Goal: Register for event/course

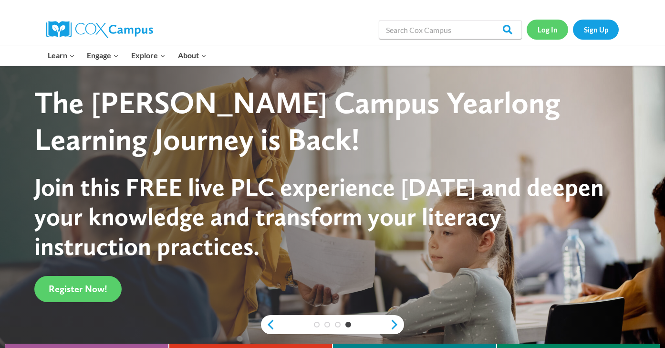
click at [548, 29] on link "Log In" at bounding box center [547, 30] width 41 height 20
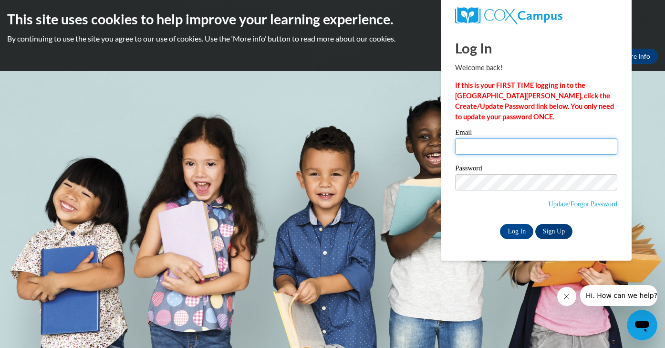
type input "Lisa_Biles_kfWGw"
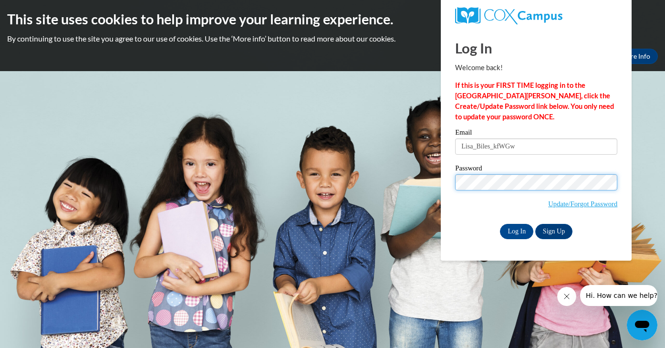
click at [516, 229] on input "Log In" at bounding box center [516, 231] width 33 height 15
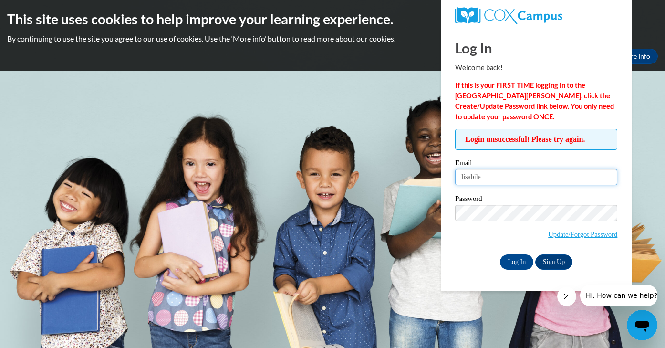
type input "lisabiles"
click at [527, 176] on input "Lisa_Biles_kfWGw" at bounding box center [536, 177] width 162 height 16
drag, startPoint x: 527, startPoint y: 176, endPoint x: 444, endPoint y: 176, distance: 83.5
click at [444, 176] on div "Log In Welcome back! If this is your FIRST TIME logging in to the NEW Cox Campu…" at bounding box center [536, 160] width 205 height 262
type input "[EMAIL_ADDRESS][DOMAIN_NAME]"
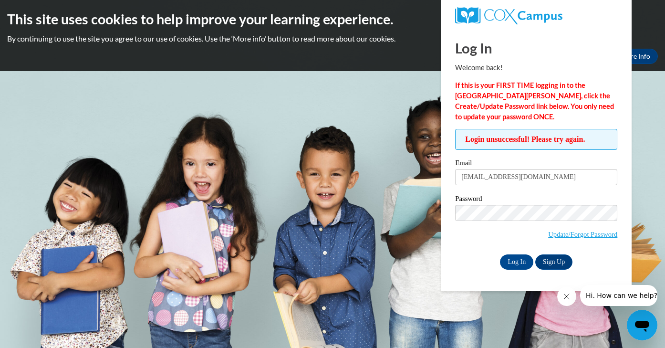
click at [473, 258] on div "Log In Sign Up" at bounding box center [536, 261] width 162 height 15
click at [522, 260] on input "Log In" at bounding box center [516, 261] width 33 height 15
click at [474, 250] on div "Email lisabiles85@yahoo.com Password Update/Forgot Password Log In Sign Up OR" at bounding box center [536, 214] width 162 height 110
click at [516, 260] on input "Log In" at bounding box center [516, 261] width 33 height 15
click at [487, 254] on div "Log In Sign Up" at bounding box center [536, 261] width 162 height 15
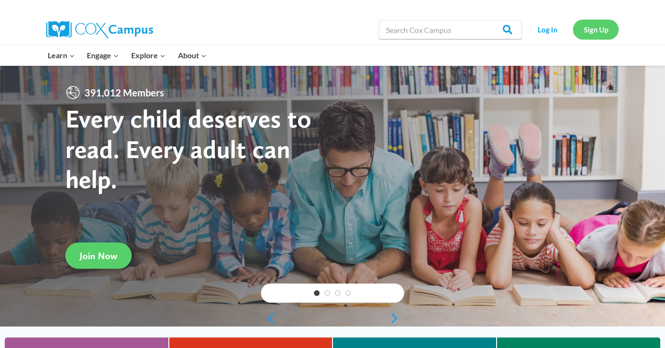
click at [598, 26] on link "Sign Up" at bounding box center [596, 30] width 46 height 20
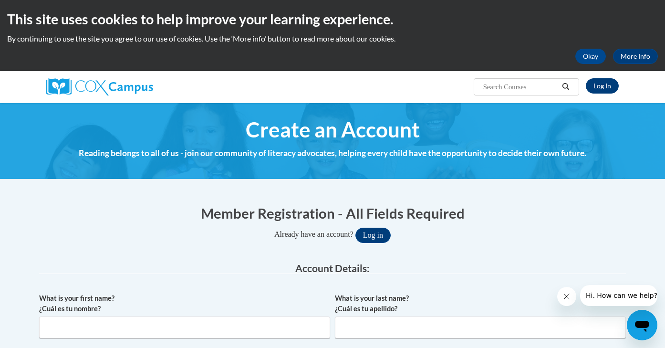
click at [607, 88] on link "Log In" at bounding box center [602, 85] width 33 height 15
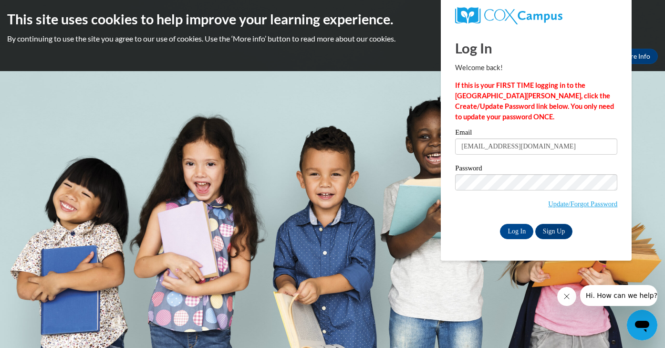
type input "[EMAIL_ADDRESS][DOMAIN_NAME]"
click at [516, 229] on input "Log In" at bounding box center [516, 231] width 33 height 15
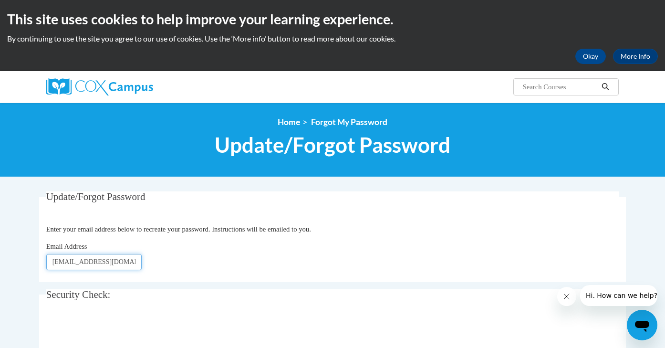
type input "lisabiles85@yahoo.com"
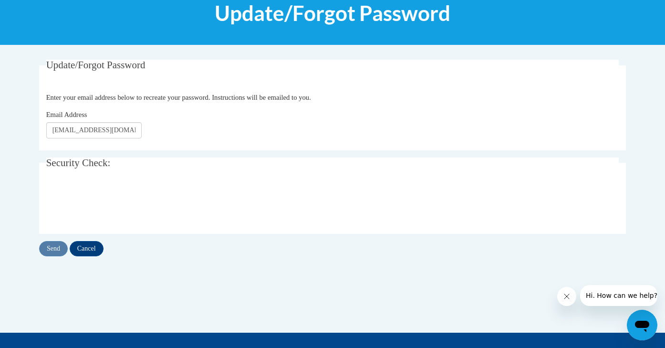
scroll to position [133, 0]
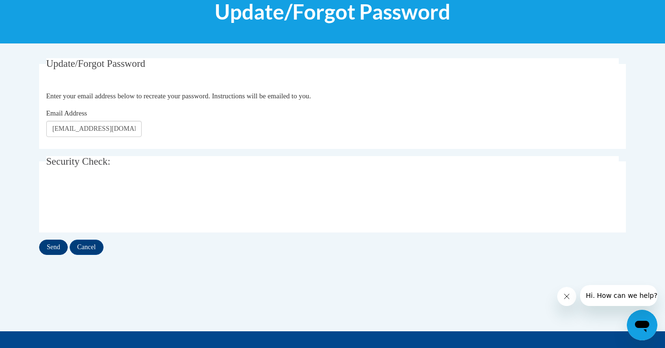
click at [58, 249] on input "Send" at bounding box center [53, 246] width 29 height 15
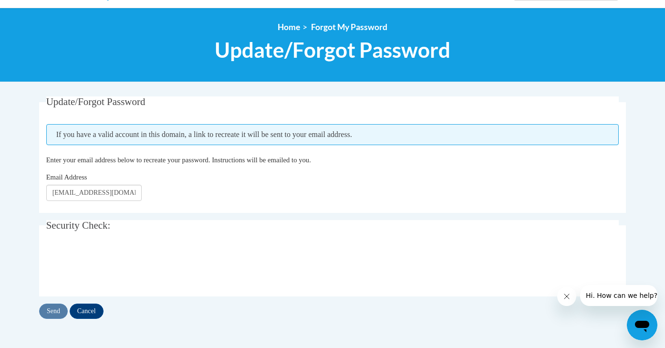
scroll to position [96, 0]
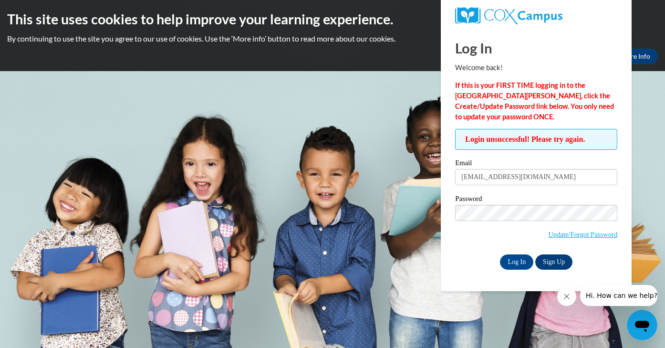
click at [560, 259] on link "Sign Up" at bounding box center [553, 261] width 37 height 15
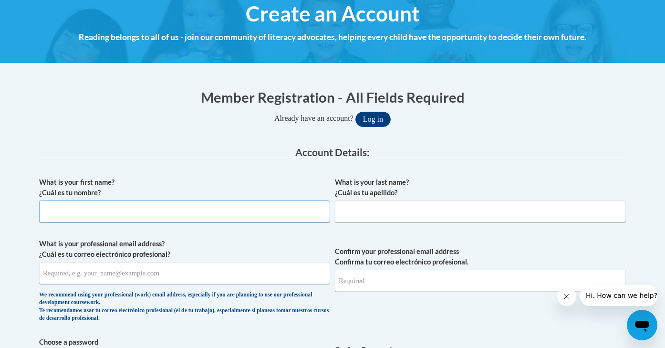
type input "[PERSON_NAME]"
type input "Biles"
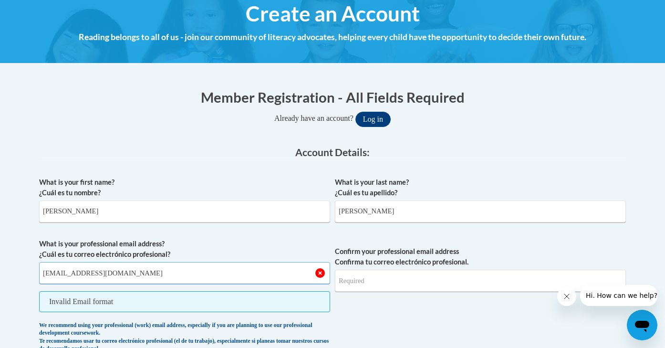
type input "[EMAIL_ADDRESS][DOMAIN_NAME]"
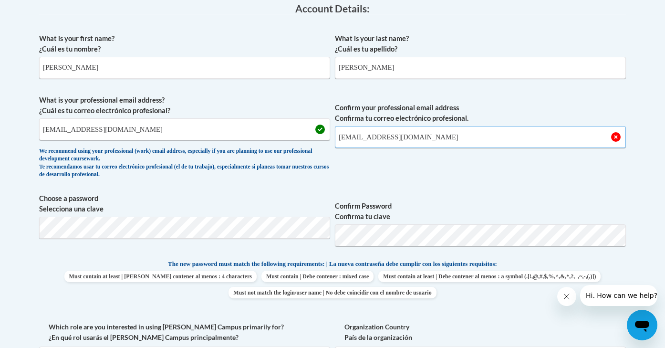
scroll to position [259, 0]
type input "[EMAIL_ADDRESS][DOMAIN_NAME]"
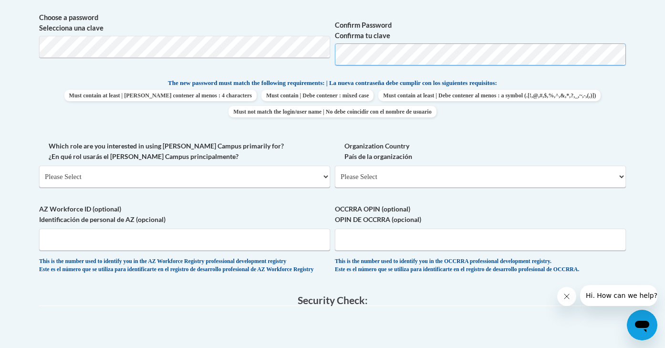
scroll to position [440, 0]
select select "fbf2d438-af2f-41f8-98f1-81c410e29de3"
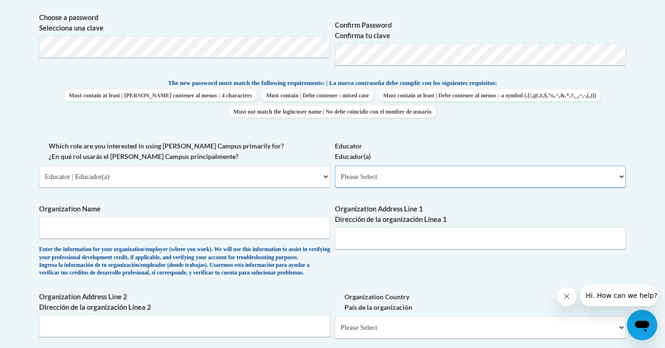
select select "8e40623d-54d0-45cd-9f92-5df65cd3f8cf"
type input "Highland Christian Academy"
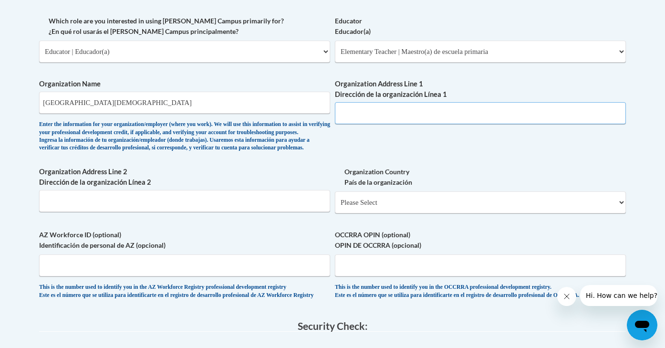
scroll to position [566, 0]
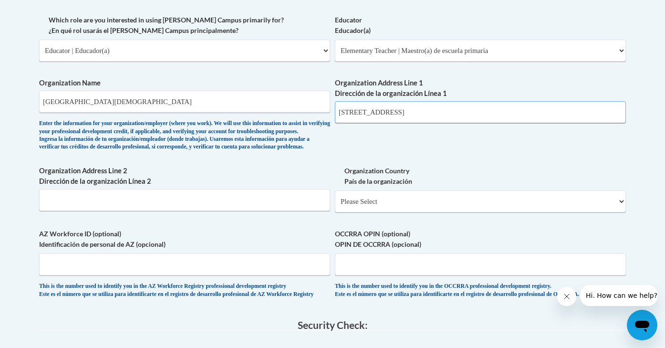
type input "4023 Pine Grove Road"
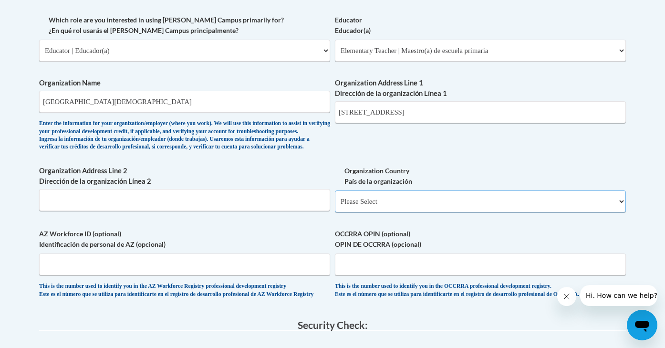
select select "ad49bcad-a171-4b2e-b99c-48b446064914"
select select
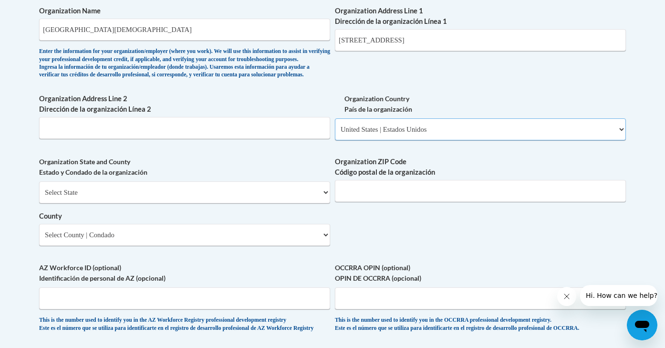
scroll to position [638, 0]
type input "31605"
select select "Georgia"
click at [164, 238] on select "County" at bounding box center [184, 235] width 291 height 22
select select "Lowndes"
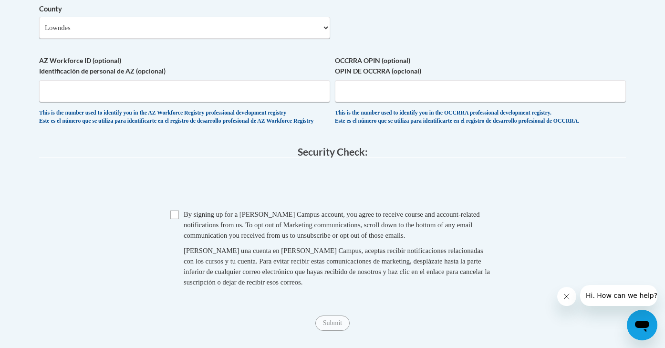
scroll to position [881, 0]
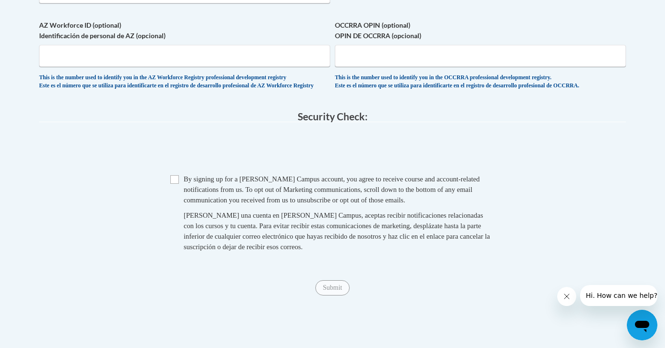
click at [174, 182] on input "Checkbox" at bounding box center [174, 179] width 9 height 9
checkbox input "true"
click at [336, 290] on span "Submit" at bounding box center [332, 287] width 34 height 8
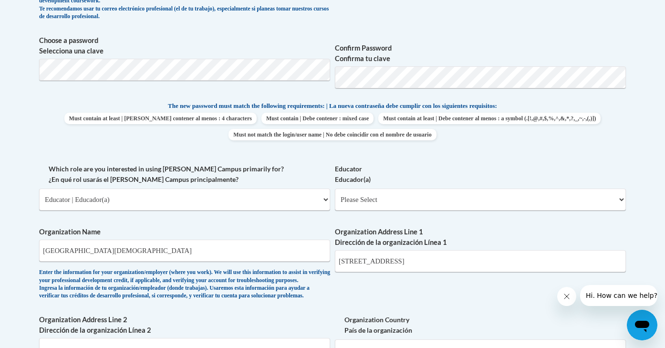
scroll to position [385, 0]
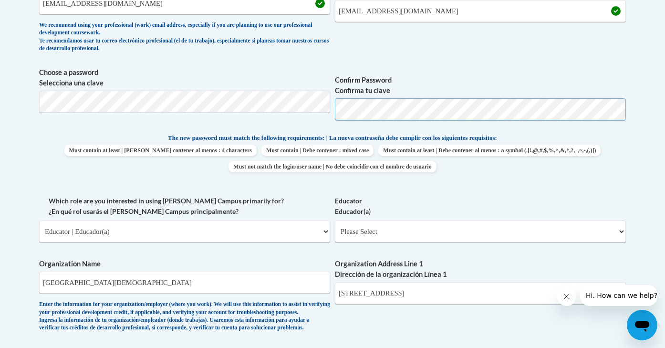
click at [297, 108] on span "Choose a password Selecciona una clave Confirm Password Confirma tu clave" at bounding box center [332, 97] width 587 height 61
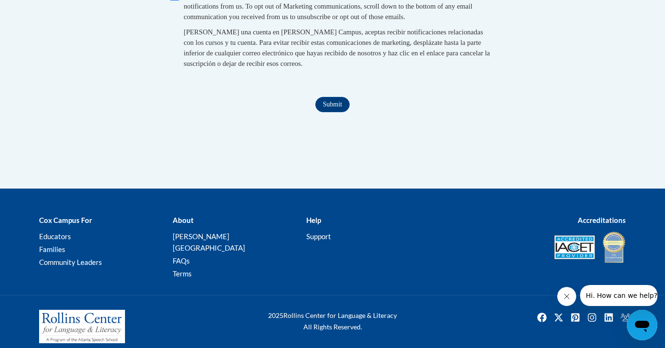
scroll to position [1063, 0]
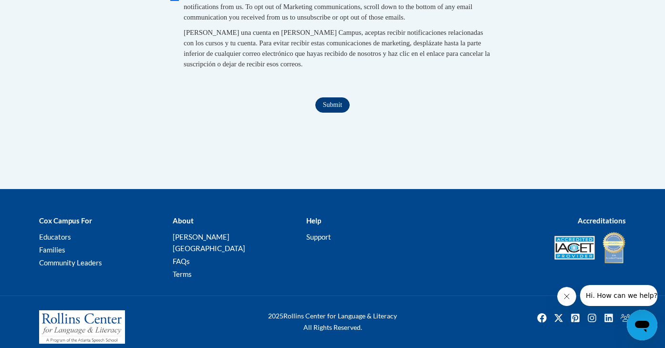
click at [336, 108] on input "Submit" at bounding box center [332, 104] width 34 height 15
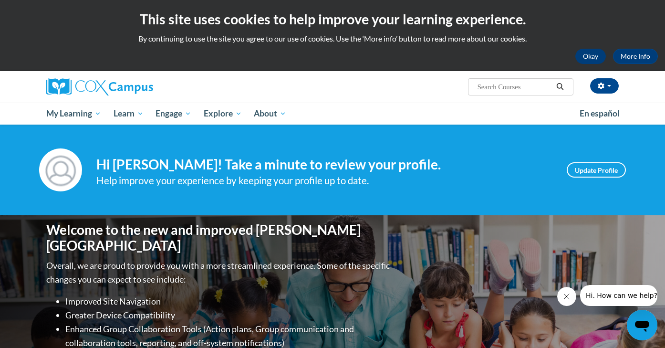
click at [587, 54] on button "Okay" at bounding box center [590, 56] width 31 height 15
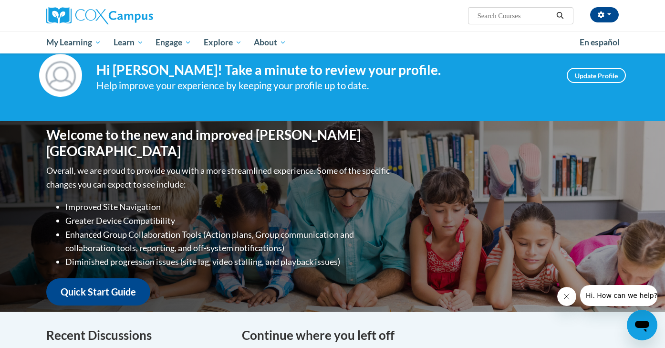
scroll to position [30, 0]
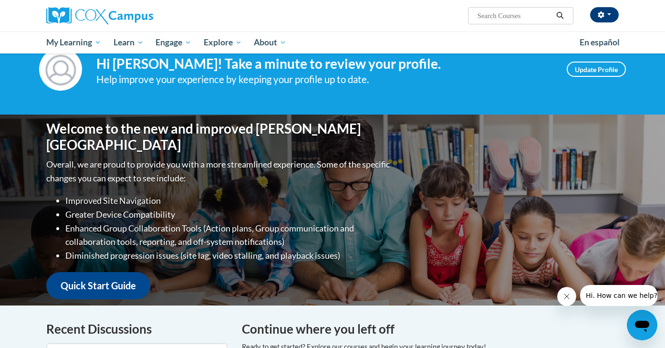
click at [609, 16] on button "button" at bounding box center [604, 14] width 29 height 15
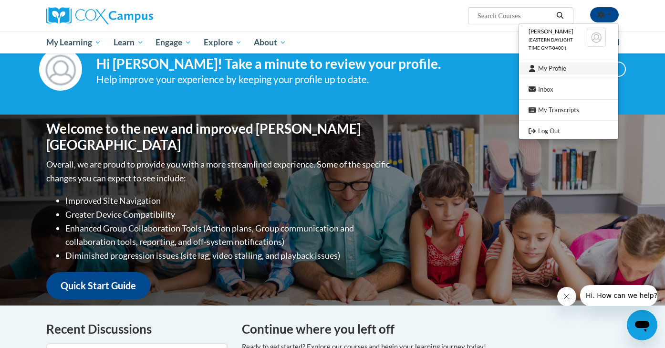
click at [559, 72] on link "My Profile" at bounding box center [568, 68] width 99 height 12
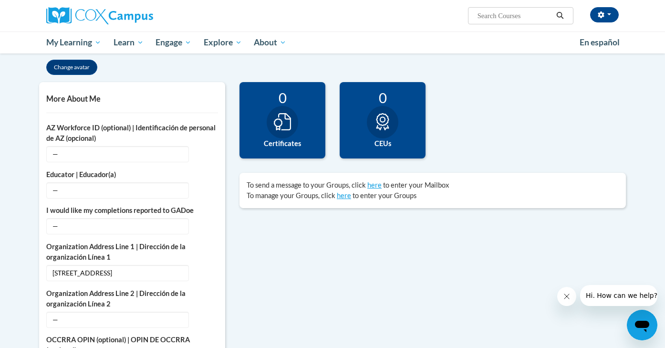
scroll to position [192, 0]
click at [145, 226] on span "—" at bounding box center [117, 226] width 143 height 16
click at [216, 227] on button "Edit" at bounding box center [207, 225] width 22 height 15
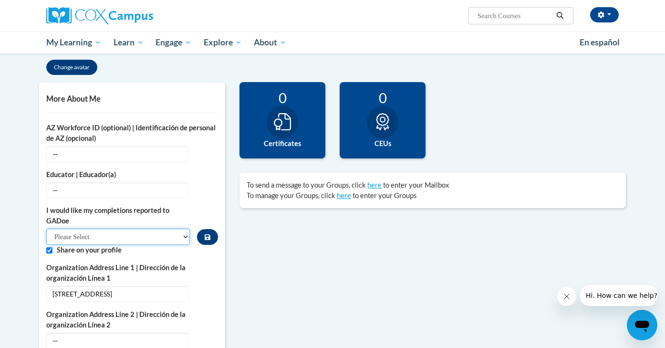
select select "603ba6f8-c7dd-435b-84cd-d4c8cfb77024"
click at [208, 191] on icon "Custom profile fields" at bounding box center [207, 189] width 7 height 7
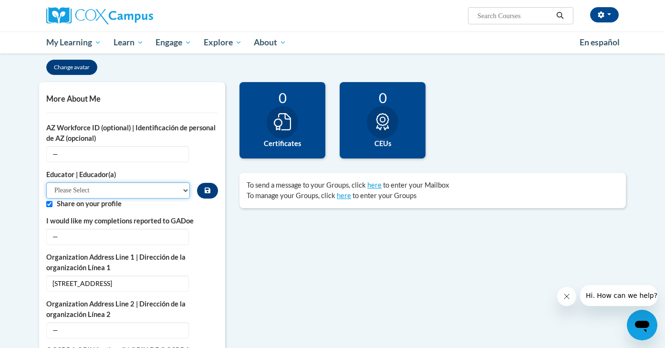
select select "8e40623d-54d0-45cd-9f92-5df65cd3f8cf"
click at [212, 192] on button "Custom profile fields" at bounding box center [207, 191] width 21 height 16
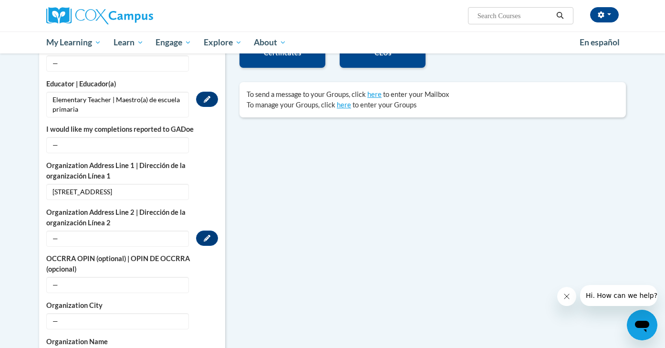
scroll to position [293, 0]
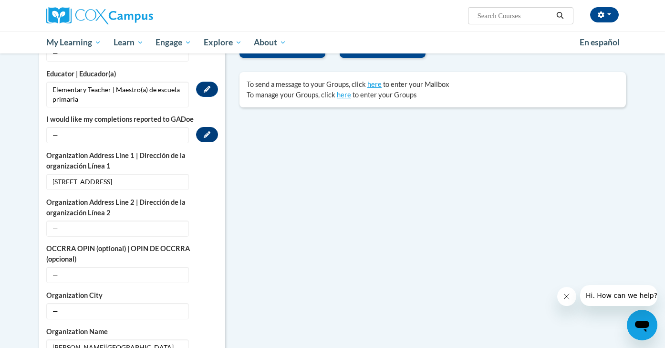
click at [214, 135] on button "Edit" at bounding box center [207, 134] width 22 height 15
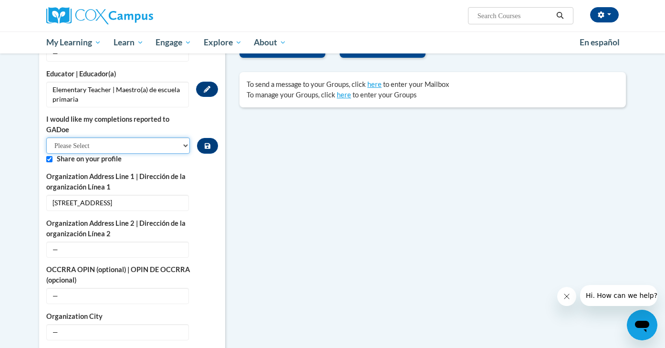
select select "603ba6f8-c7dd-435b-84cd-d4c8cfb77024"
click at [216, 144] on button "Custom profile fields" at bounding box center [207, 146] width 21 height 16
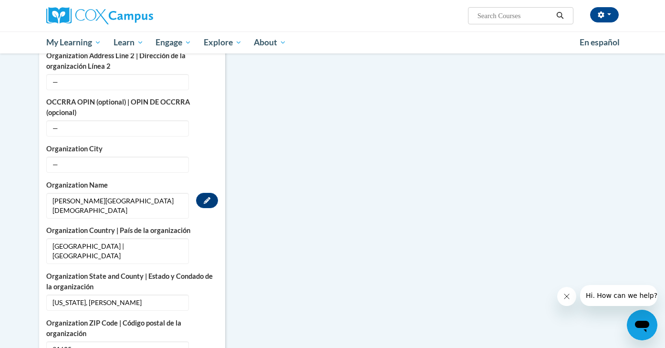
scroll to position [439, 0]
click at [206, 199] on icon "Custom profile fields" at bounding box center [207, 200] width 7 height 7
click at [206, 199] on icon "Custom profile fields" at bounding box center [208, 200] width 6 height 7
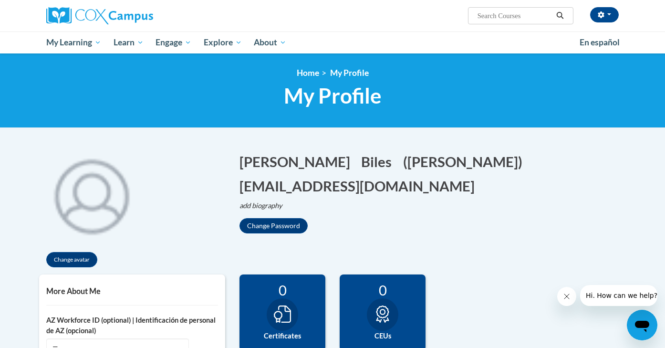
scroll to position [0, 0]
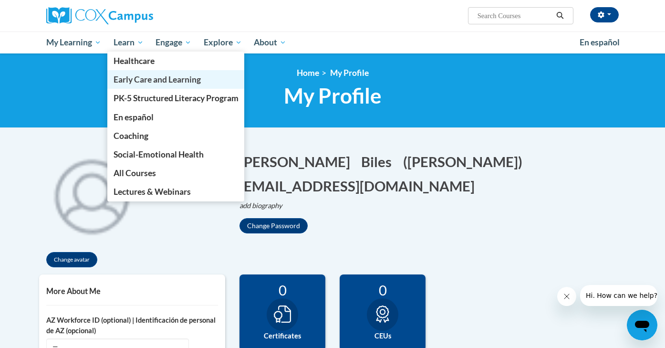
click at [165, 80] on span "Early Care and Learning" at bounding box center [157, 79] width 87 height 10
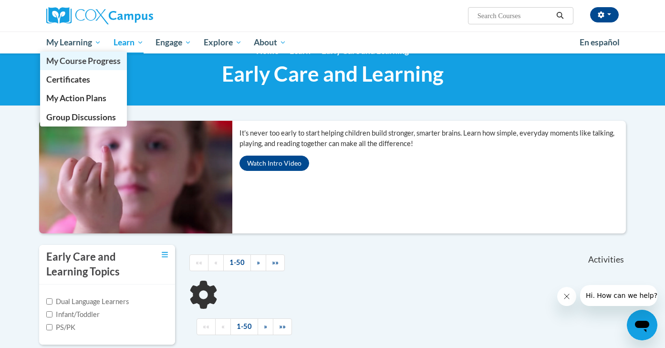
click at [90, 64] on span "My Course Progress" at bounding box center [83, 61] width 74 height 10
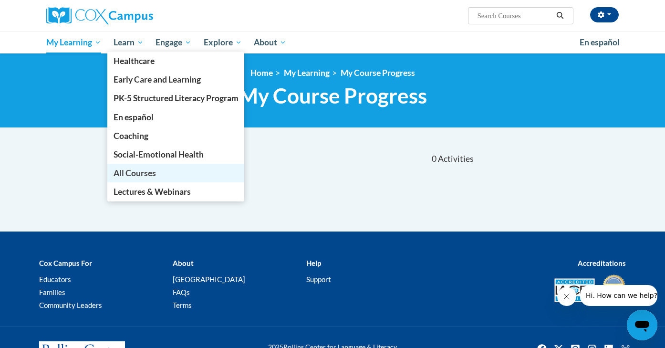
click at [146, 173] on span "All Courses" at bounding box center [135, 173] width 42 height 10
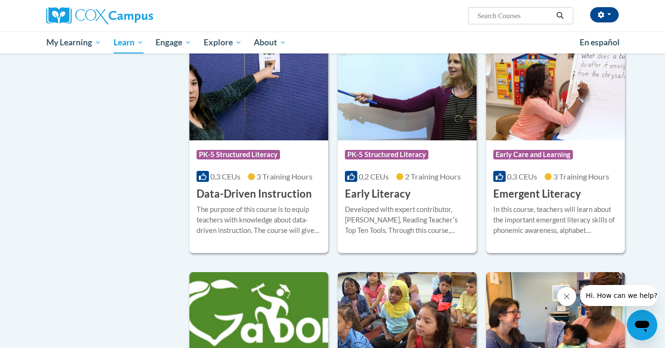
scroll to position [928, 0]
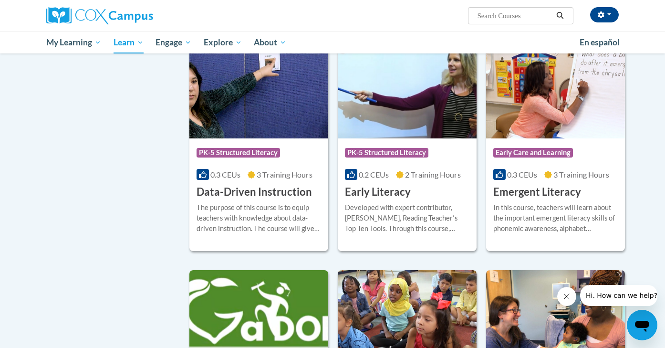
click at [241, 199] on h3 "Data-Driven Instruction" at bounding box center [254, 192] width 115 height 15
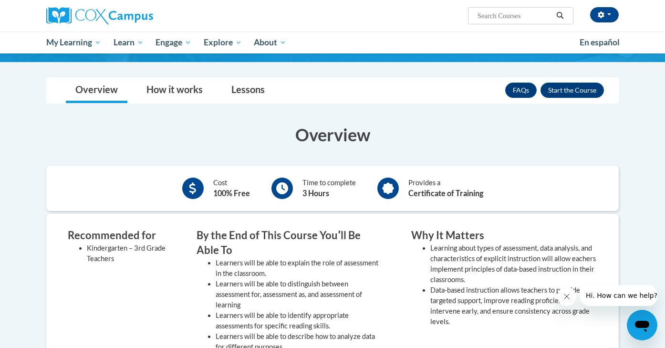
scroll to position [63, 0]
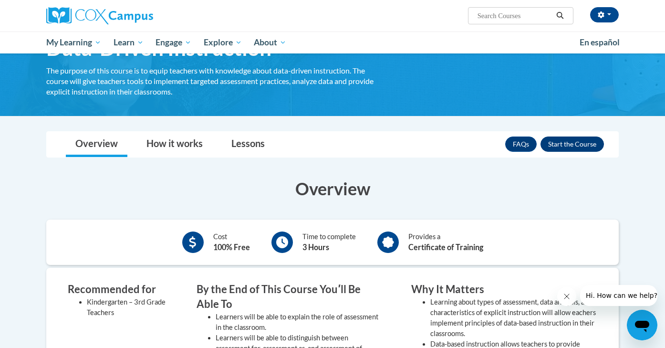
click at [569, 139] on button "Enroll" at bounding box center [571, 143] width 63 height 15
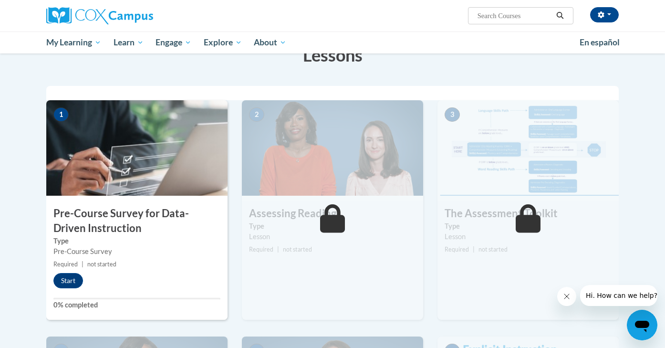
scroll to position [166, 0]
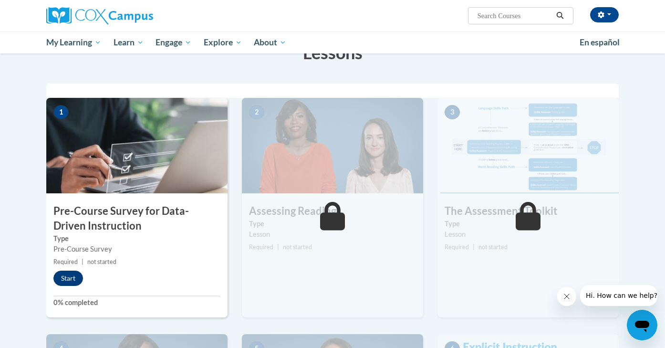
click at [69, 275] on button "Start" at bounding box center [68, 277] width 30 height 15
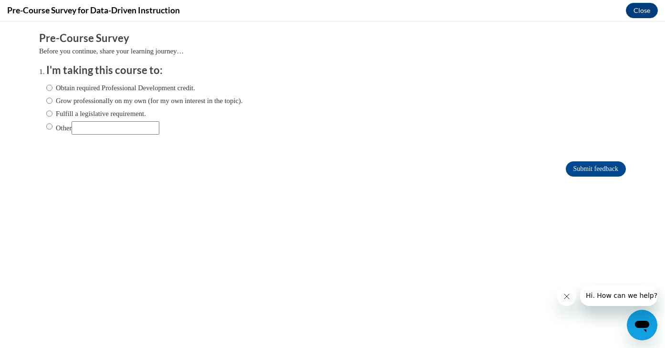
scroll to position [0, 0]
click at [49, 86] on input "Obtain required Professional Development credit." at bounding box center [49, 88] width 6 height 10
radio input "true"
click at [588, 170] on input "Submit feedback" at bounding box center [596, 168] width 60 height 15
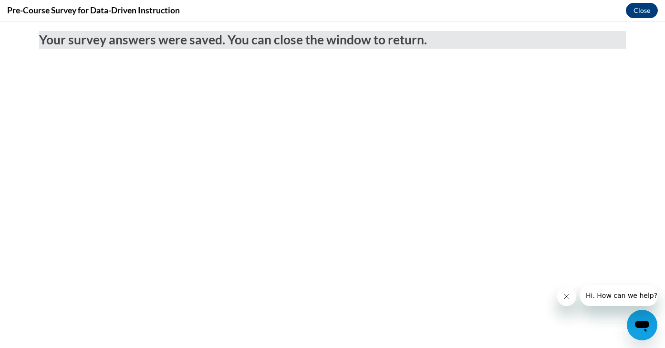
click at [644, 9] on button "Close" at bounding box center [642, 10] width 32 height 15
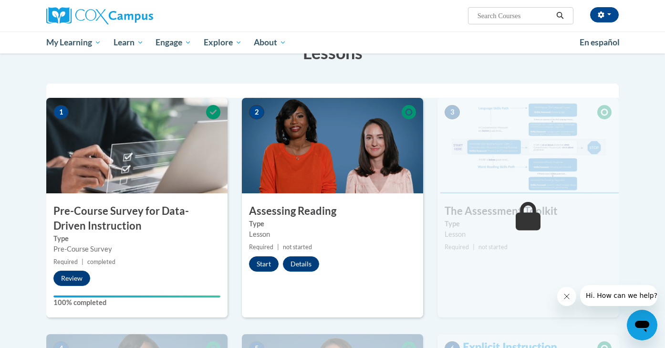
click at [263, 262] on button "Start" at bounding box center [264, 263] width 30 height 15
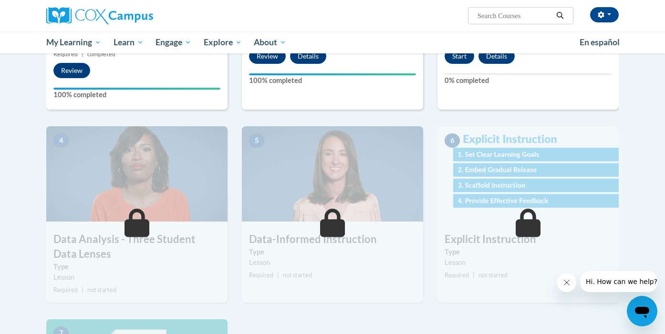
scroll to position [219, 0]
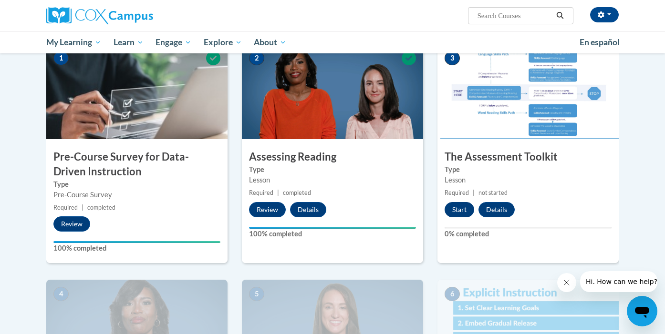
click at [461, 210] on button "Start" at bounding box center [460, 209] width 30 height 15
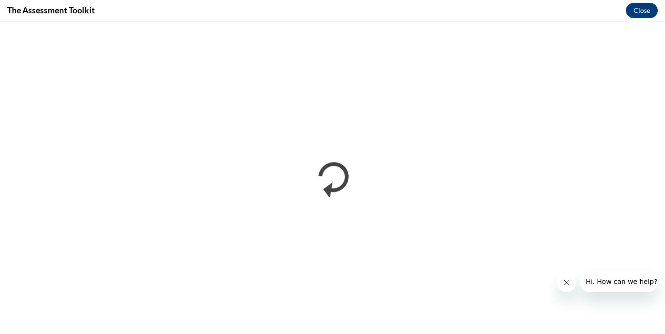
scroll to position [0, 0]
